Goal: Information Seeking & Learning: Learn about a topic

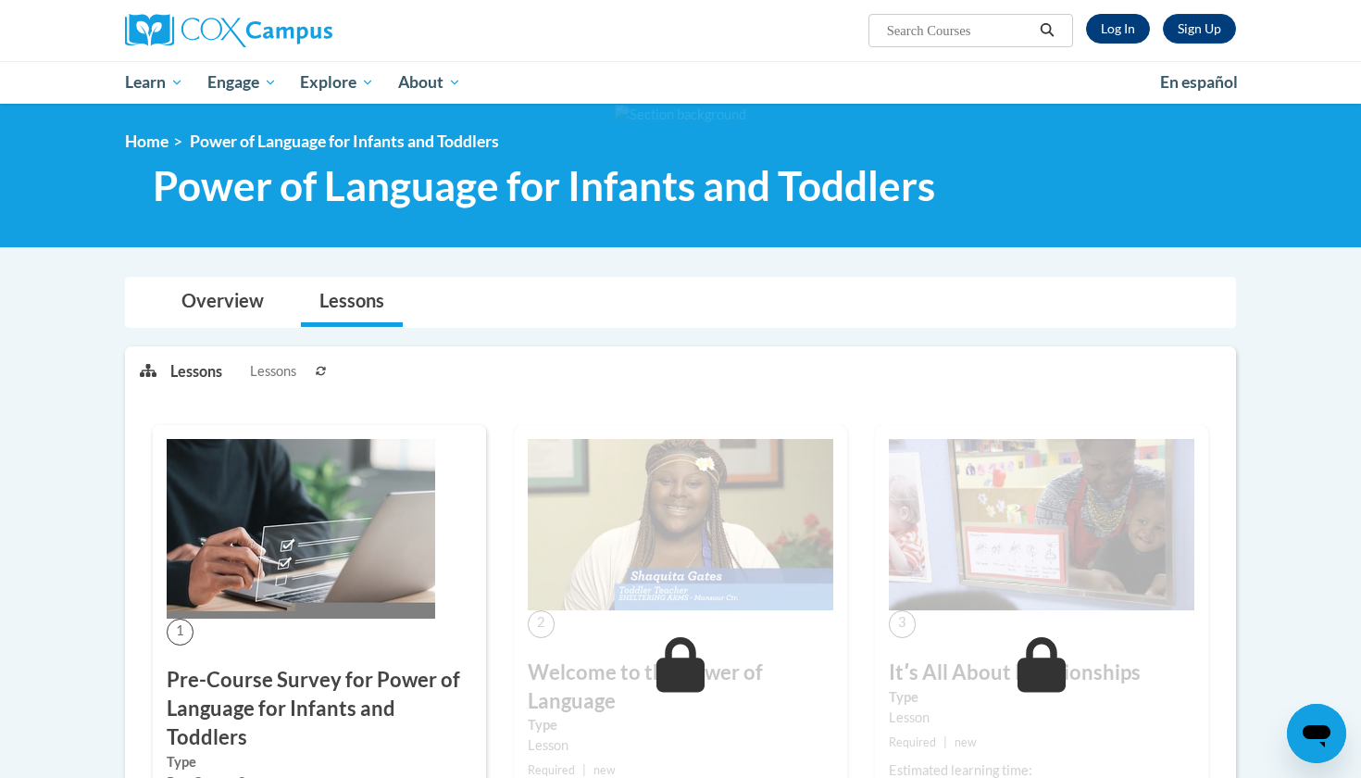
click at [659, 28] on link "Log In" at bounding box center [1118, 29] width 64 height 30
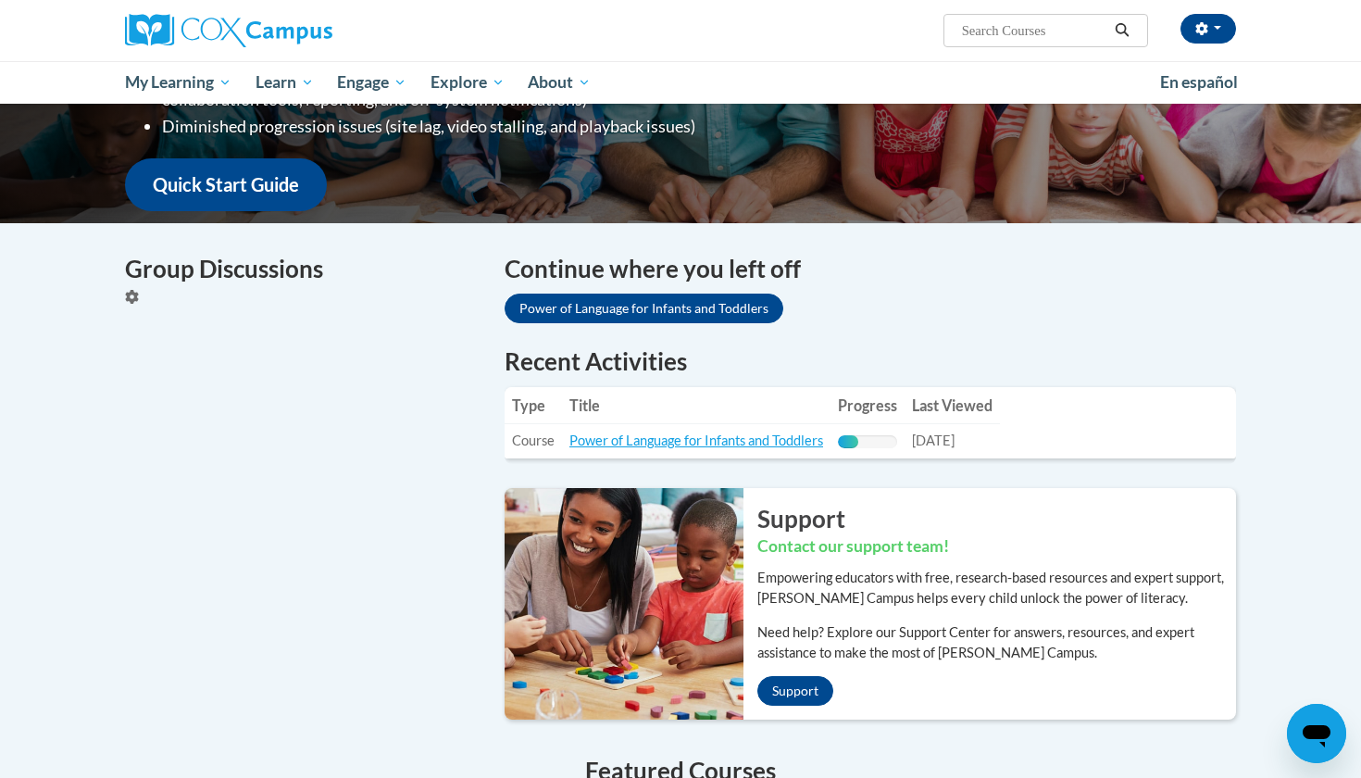
scroll to position [455, 0]
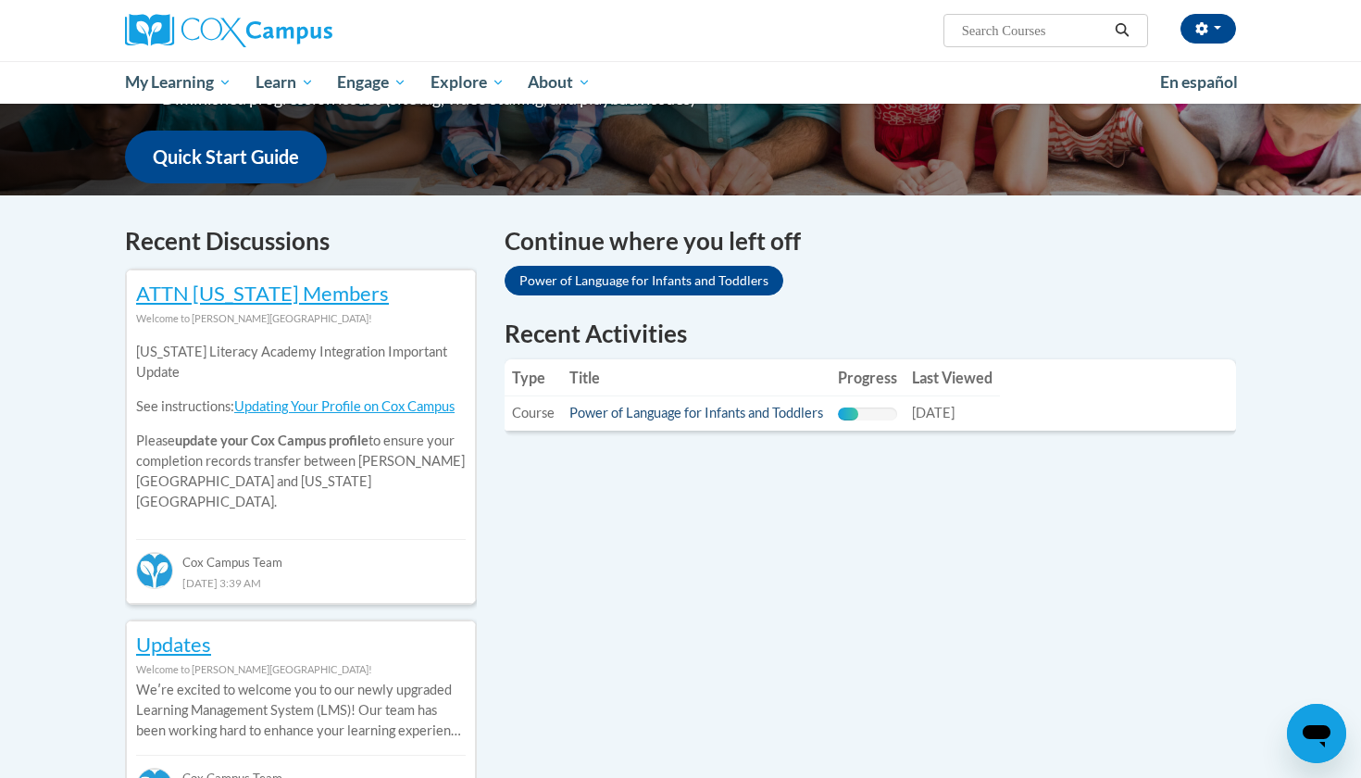
click at [661, 406] on link "Power of Language for Infants and Toddlers" at bounding box center [696, 413] width 254 height 16
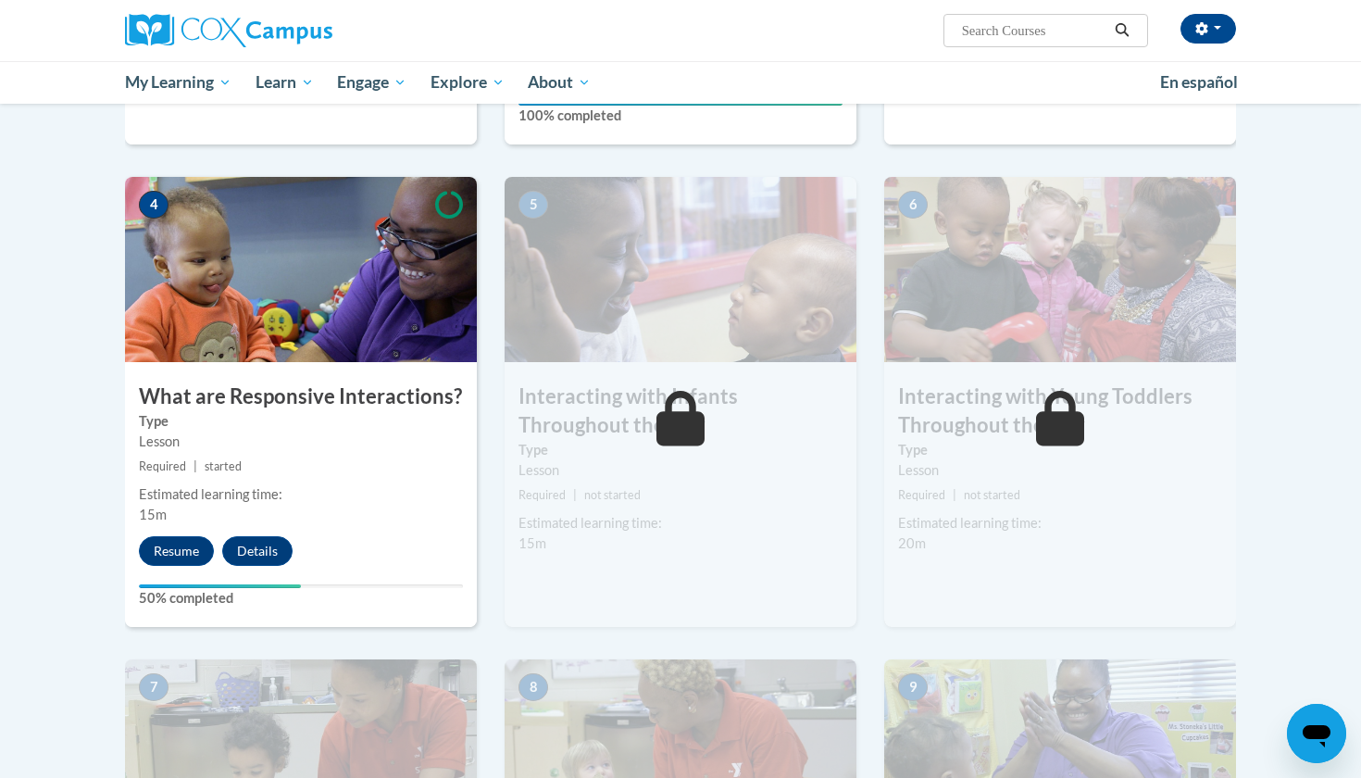
scroll to position [830, 0]
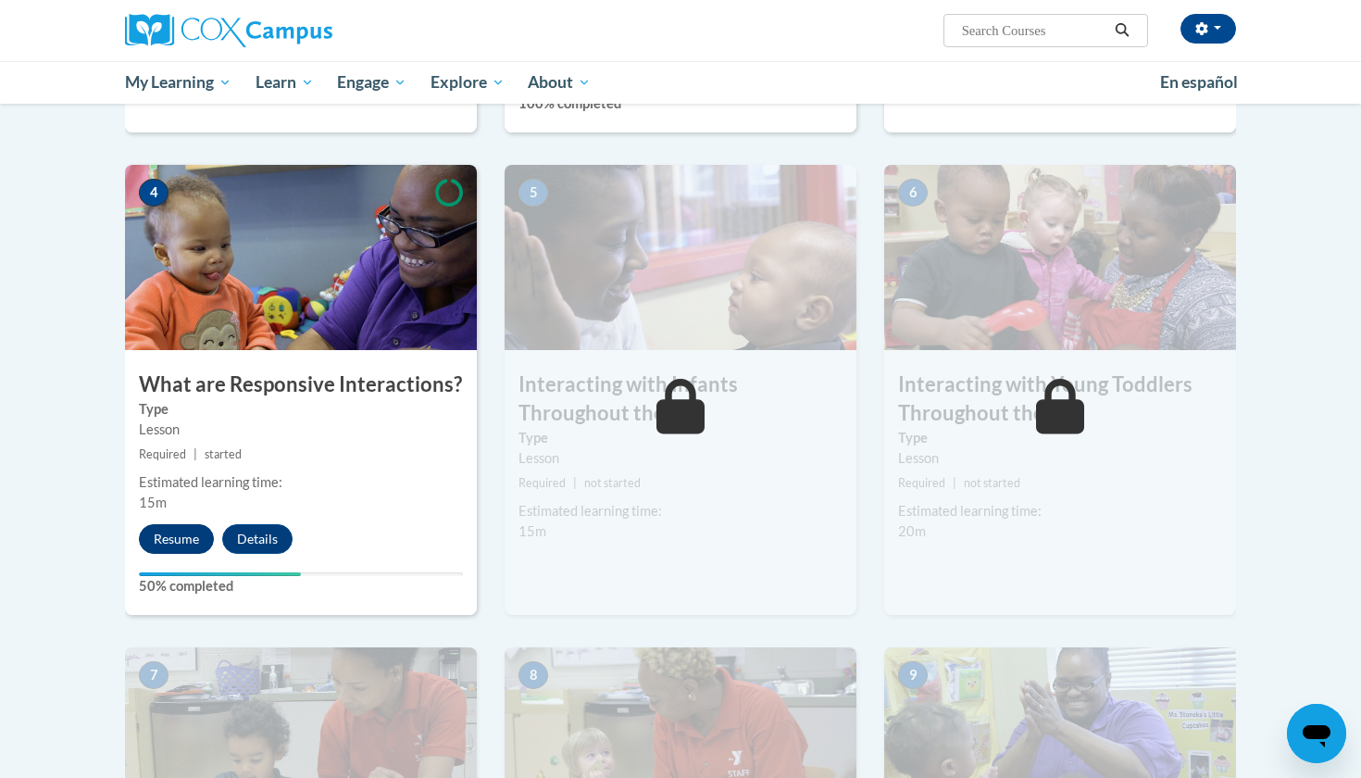
click at [173, 524] on button "Resume" at bounding box center [176, 539] width 75 height 30
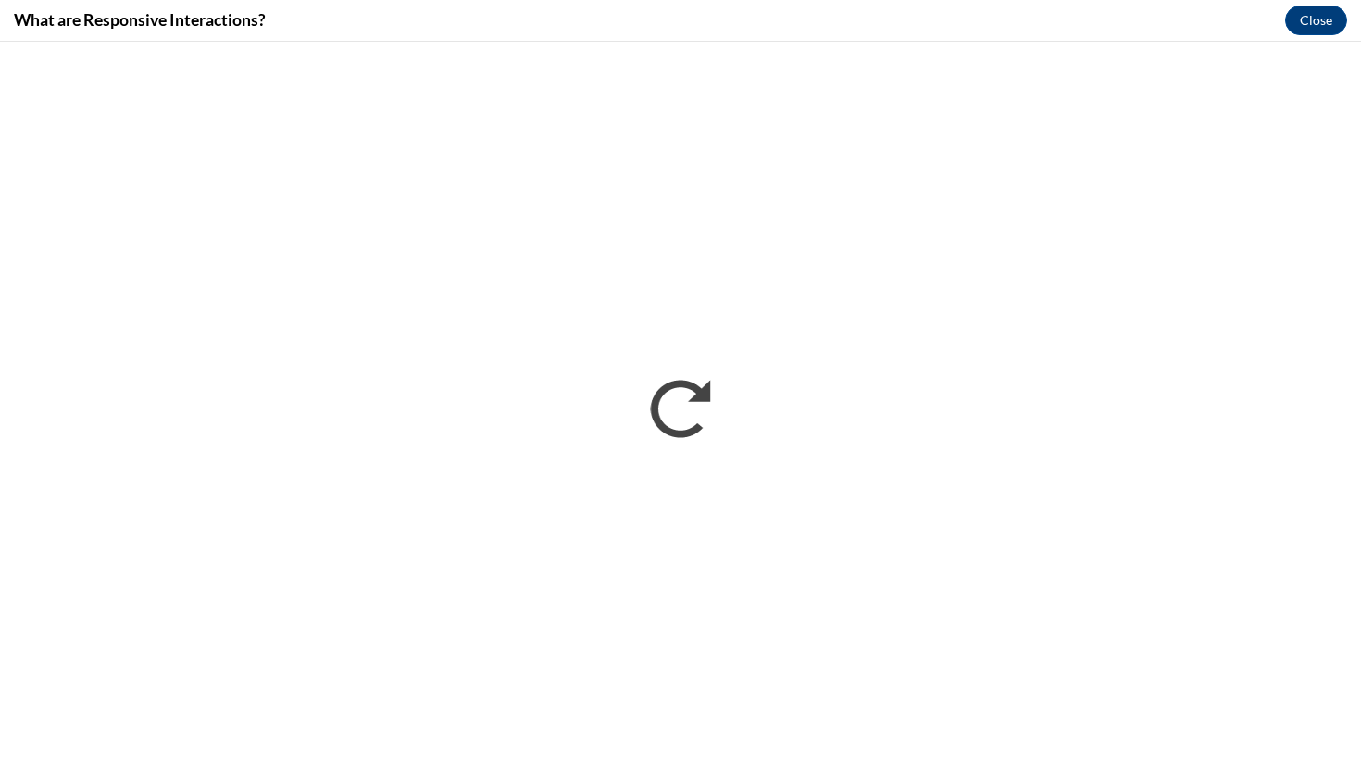
scroll to position [0, 0]
